Goal: Navigation & Orientation: Find specific page/section

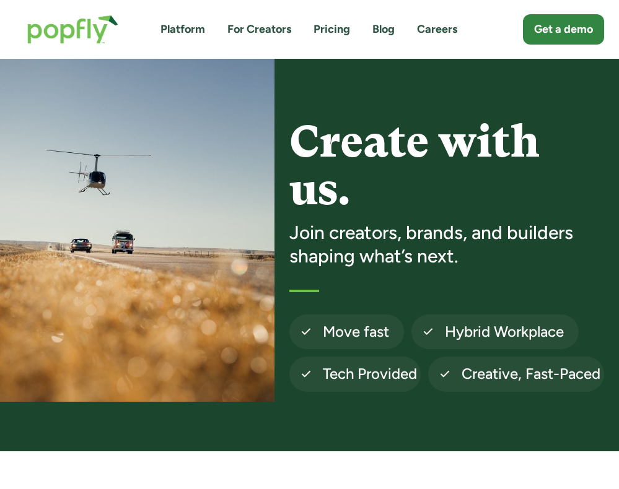
click at [446, 24] on link "Careers" at bounding box center [437, 29] width 40 height 15
click at [437, 29] on link "Careers" at bounding box center [437, 29] width 40 height 15
click at [434, 31] on link "Careers" at bounding box center [437, 29] width 40 height 15
click at [434, 33] on link "Careers" at bounding box center [437, 29] width 40 height 15
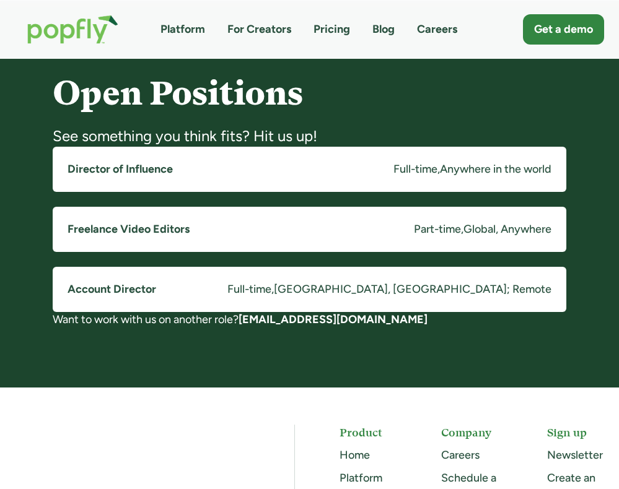
scroll to position [907, 0]
